Goal: Book appointment/travel/reservation

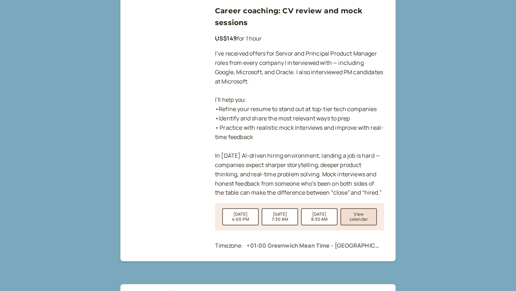
scroll to position [717, 0]
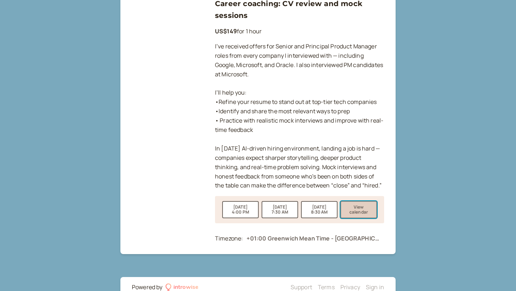
click at [357, 201] on button "View calendar" at bounding box center [358, 209] width 37 height 17
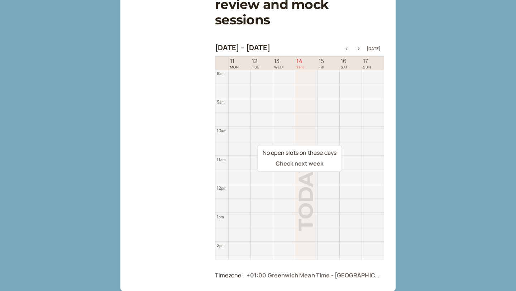
scroll to position [132, 0]
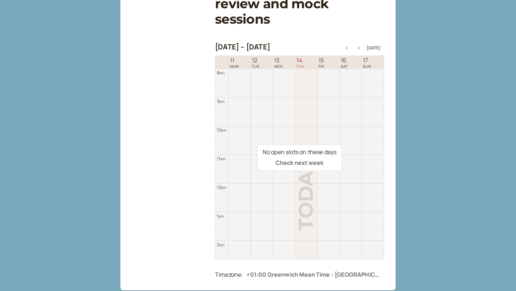
click at [359, 48] on icon "button" at bounding box center [359, 48] width 2 height 3
click at [360, 49] on icon "button" at bounding box center [358, 48] width 9 height 3
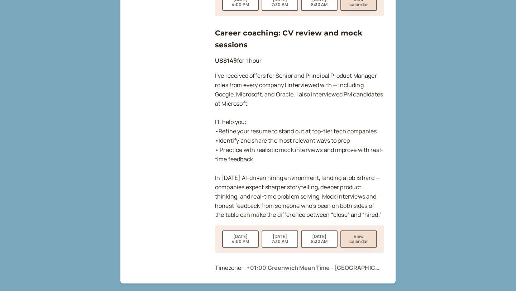
scroll to position [709, 0]
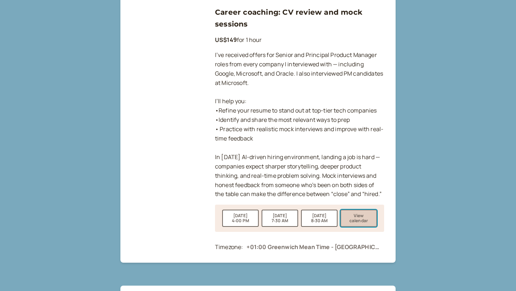
click at [358, 209] on button "View calendar" at bounding box center [358, 217] width 37 height 17
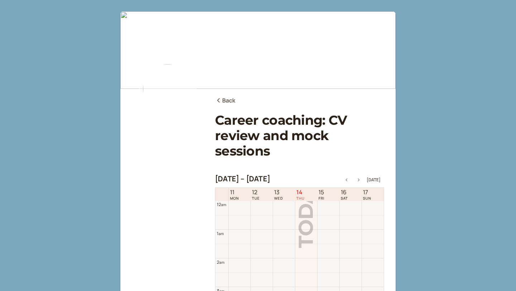
scroll to position [229, 0]
click at [372, 179] on button "Today" at bounding box center [373, 179] width 14 height 5
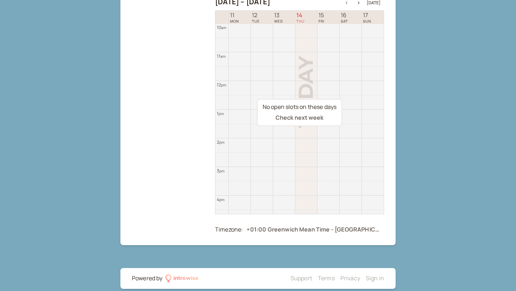
scroll to position [185, 0]
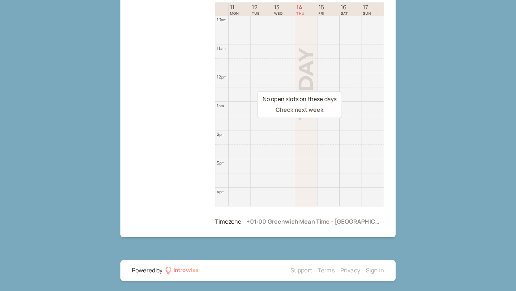
click at [277, 224] on div at bounding box center [313, 221] width 134 height 11
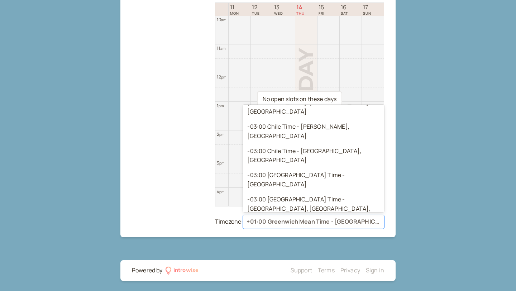
scroll to position [2133, 0]
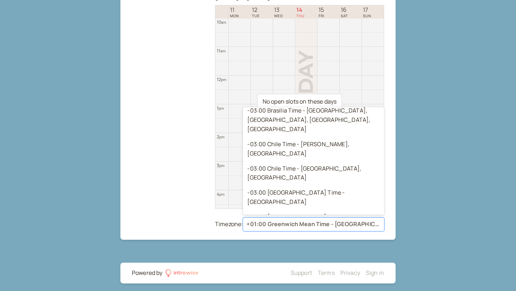
click at [126, 158] on main "Back Career coaching: CV review and mock sessions Aug 11 – Aug 18, 2025 Today 1…" at bounding box center [257, 34] width 275 height 410
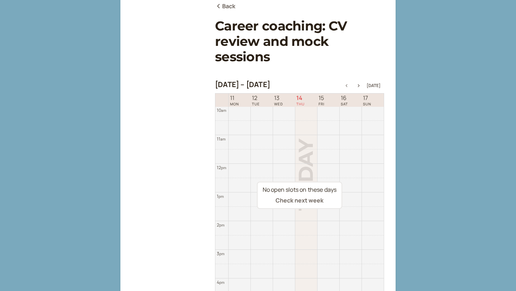
scroll to position [11, 0]
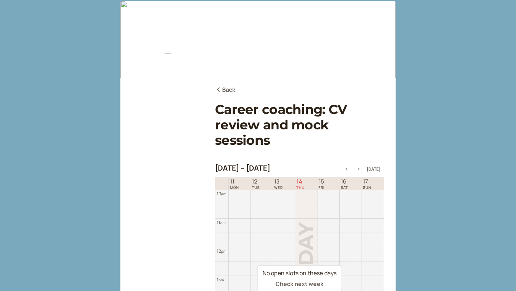
click at [361, 168] on icon "button" at bounding box center [358, 169] width 9 height 3
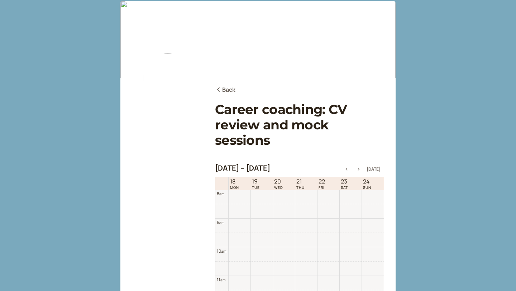
click at [361, 168] on icon "button" at bounding box center [358, 169] width 9 height 3
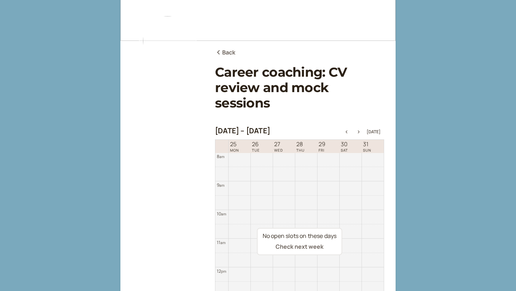
scroll to position [101, 0]
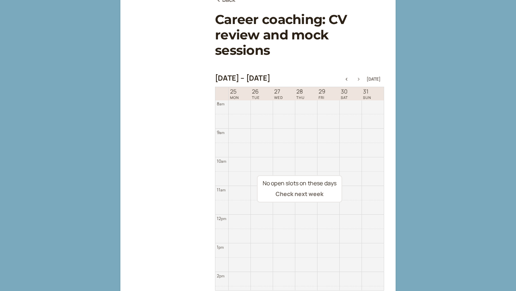
click at [359, 79] on icon "button" at bounding box center [359, 79] width 2 height 3
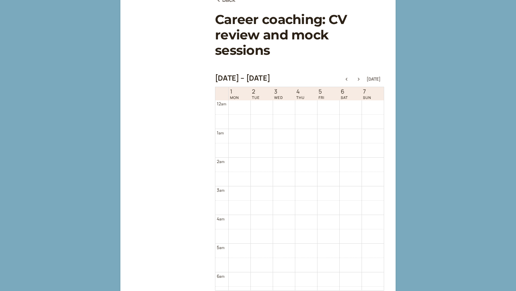
scroll to position [0, 0]
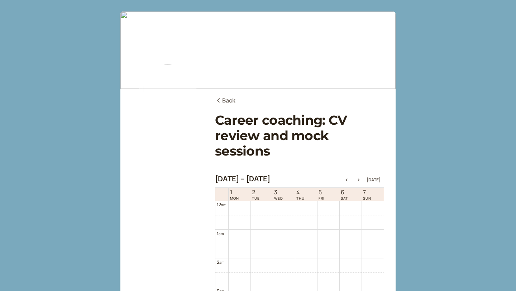
click at [224, 100] on link "Back" at bounding box center [225, 100] width 21 height 9
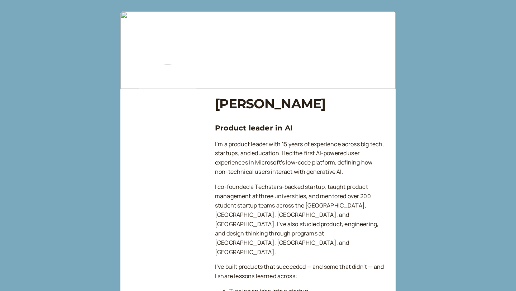
scroll to position [709, 0]
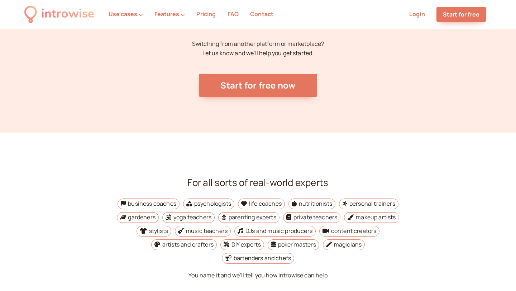
scroll to position [2675, 0]
